Goal: Task Accomplishment & Management: Manage account settings

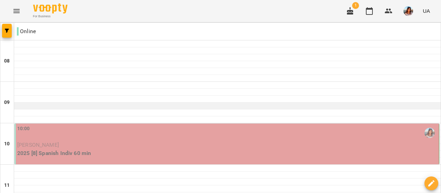
scroll to position [71, 0]
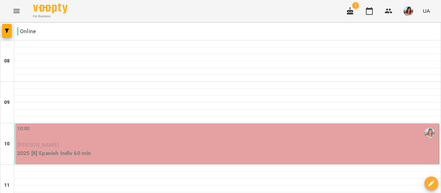
click at [147, 149] on p "2025 [8] Spanish Indiv 60 min" at bounding box center [227, 153] width 420 height 8
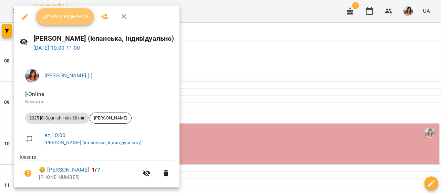
click at [55, 16] on span "Урок відбувся" at bounding box center [65, 16] width 47 height 8
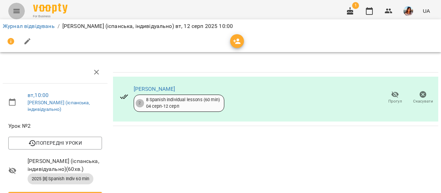
click at [15, 4] on button "Menu" at bounding box center [16, 11] width 17 height 17
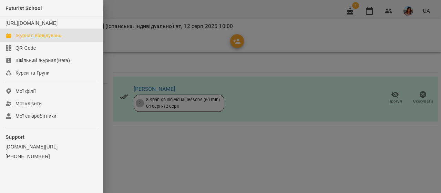
click at [32, 38] on link "Журнал відвідувань" at bounding box center [51, 35] width 103 height 12
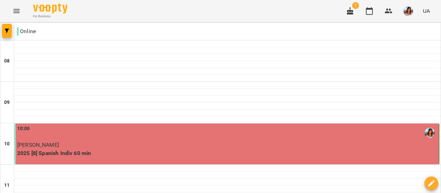
scroll to position [276, 0]
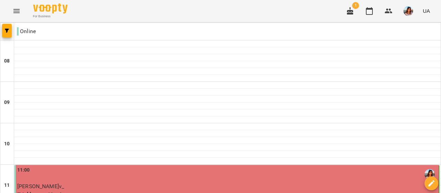
scroll to position [384, 0]
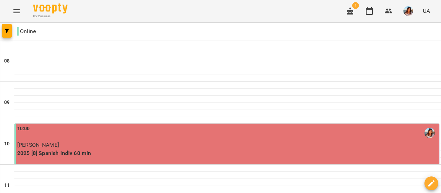
scroll to position [215, 0]
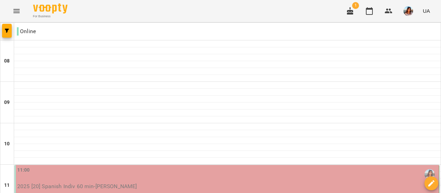
scroll to position [279, 0]
click at [21, 15] on button "Menu" at bounding box center [16, 11] width 17 height 17
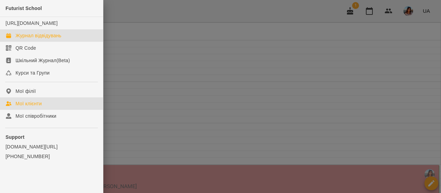
click at [59, 110] on link "Мої клієнти" at bounding box center [51, 103] width 103 height 12
